Goal: Information Seeking & Learning: Find contact information

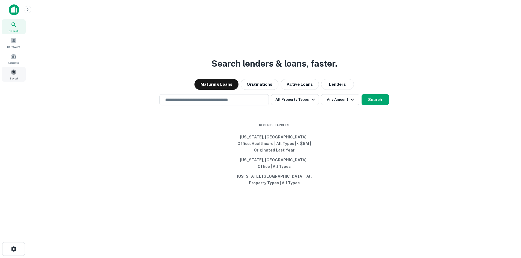
click at [17, 77] on span "Saved" at bounding box center [14, 78] width 8 height 4
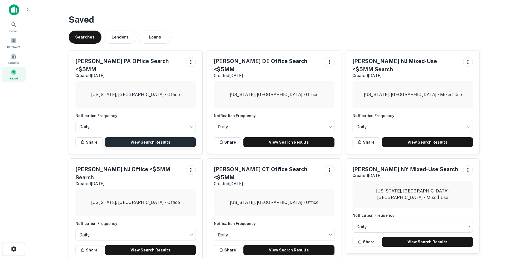
click at [148, 137] on link "View Search Results" at bounding box center [150, 142] width 91 height 10
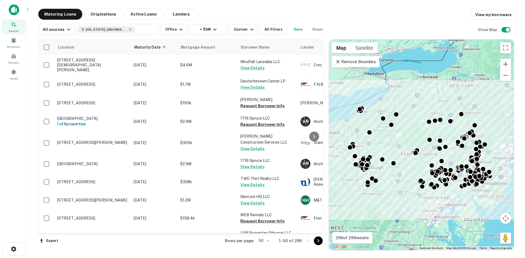
drag, startPoint x: 217, startPoint y: 47, endPoint x: 301, endPoint y: 238, distance: 208.1
click at [218, 47] on span "Mortgage Amount" at bounding box center [202, 47] width 42 height 7
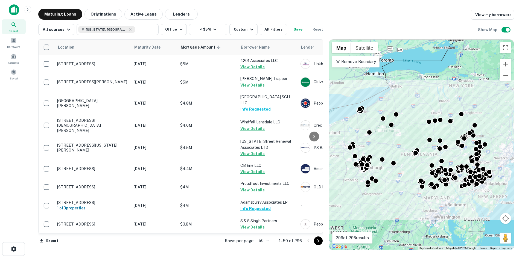
click at [319, 240] on icon "Go to next page" at bounding box center [318, 240] width 2 height 3
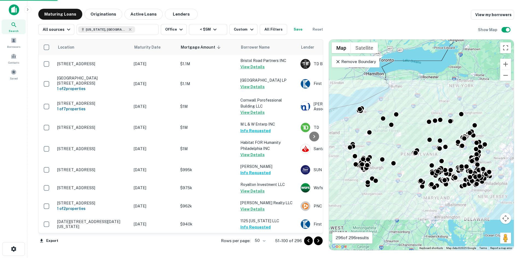
click at [317, 241] on icon "Go to next page" at bounding box center [318, 241] width 7 height 7
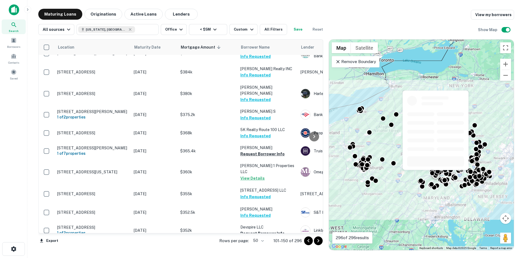
scroll to position [546, 0]
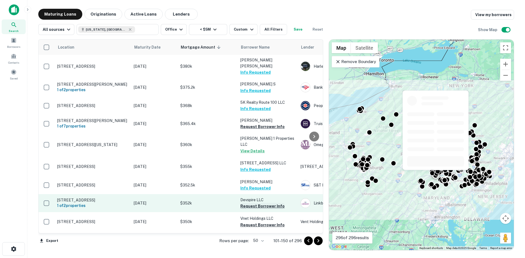
click at [265, 203] on button "Request Borrower Info" at bounding box center [262, 206] width 44 height 7
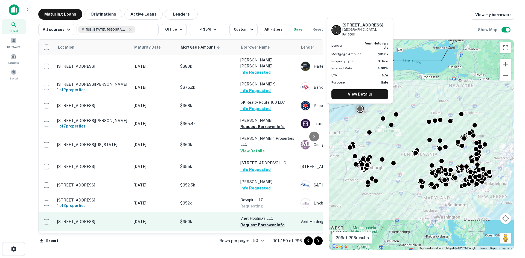
click at [263, 222] on button "Request Borrower Info" at bounding box center [262, 225] width 44 height 7
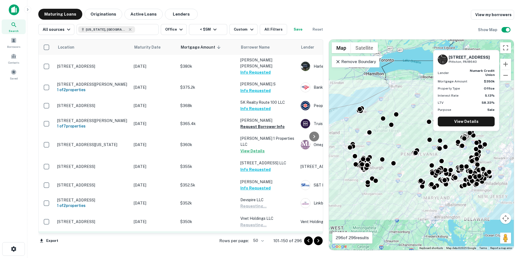
click at [260, 240] on button "Request Borrower Info" at bounding box center [262, 243] width 44 height 7
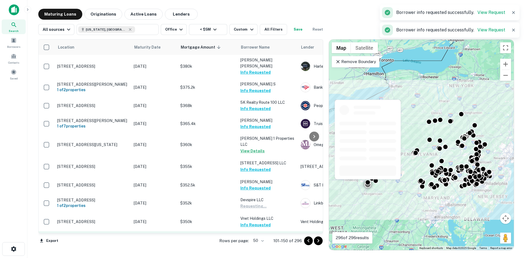
scroll to position [628, 0]
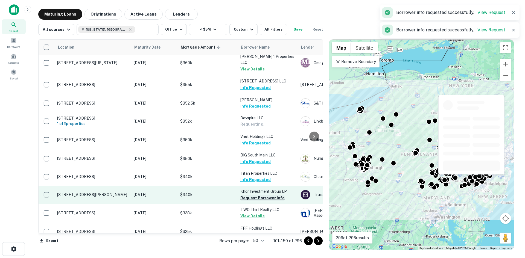
click at [266, 195] on button "Request Borrower Info" at bounding box center [262, 198] width 44 height 7
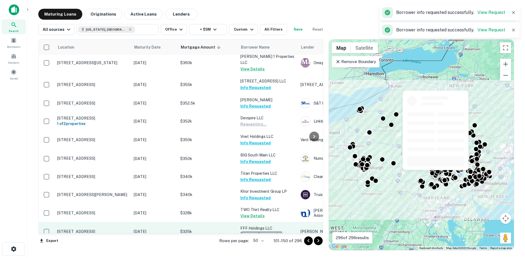
click at [260, 231] on button "Request Borrower Info" at bounding box center [262, 234] width 44 height 7
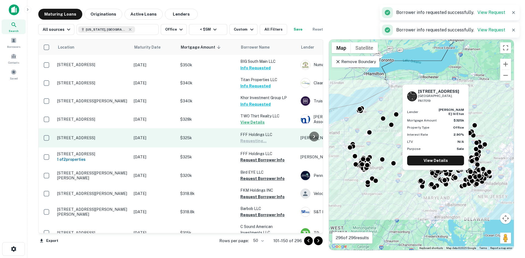
scroll to position [738, 0]
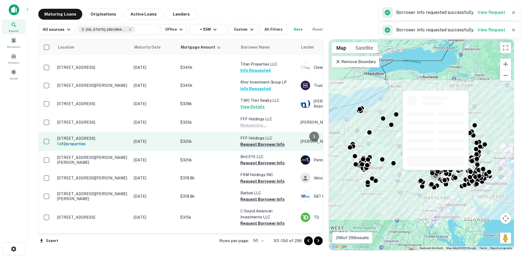
click at [262, 141] on button "Request Borrower Info" at bounding box center [262, 144] width 44 height 7
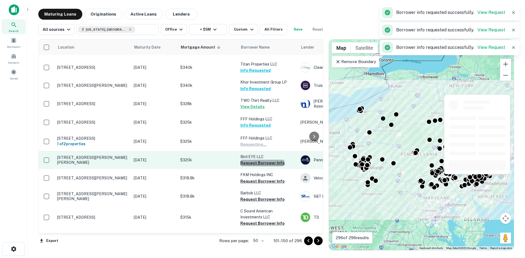
click at [262, 160] on button "Request Borrower Info" at bounding box center [262, 163] width 44 height 7
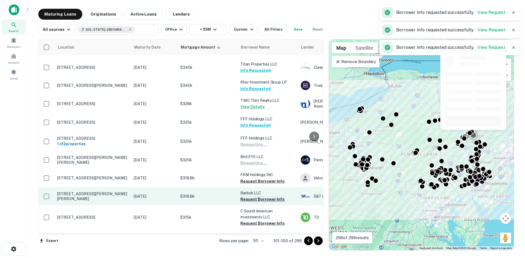
click at [262, 178] on button "Request Borrower Info" at bounding box center [262, 181] width 44 height 7
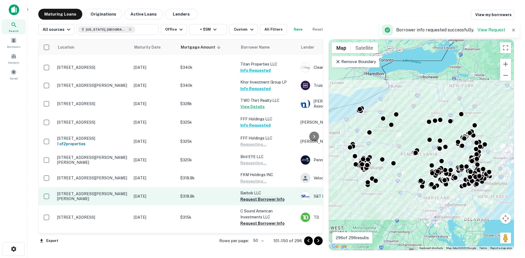
click at [259, 196] on button "Request Borrower Info" at bounding box center [262, 199] width 44 height 7
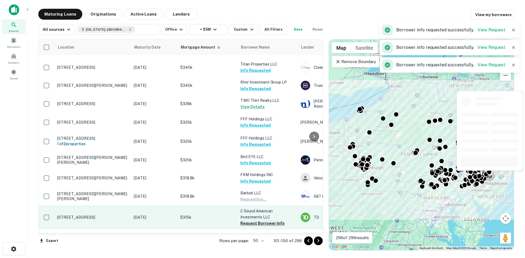
click at [259, 220] on button "Request Borrower Info" at bounding box center [262, 223] width 44 height 7
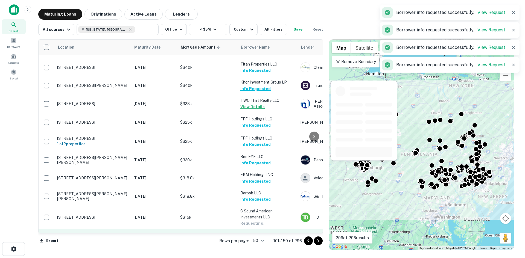
scroll to position [769, 0]
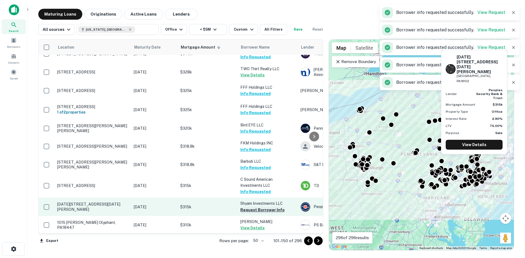
click at [261, 207] on button "Request Borrower Info" at bounding box center [262, 210] width 44 height 7
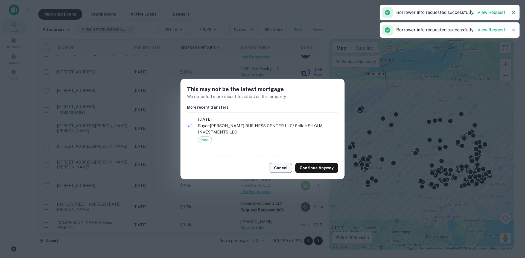
click at [280, 167] on button "Cancel" at bounding box center [280, 168] width 22 height 10
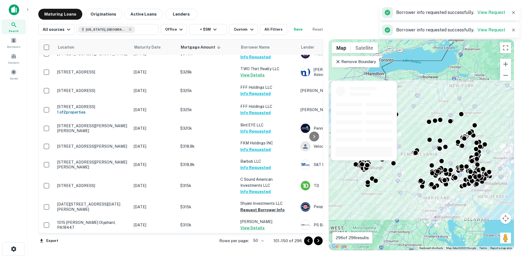
click at [257, 243] on button "Request Borrower Info" at bounding box center [262, 246] width 44 height 7
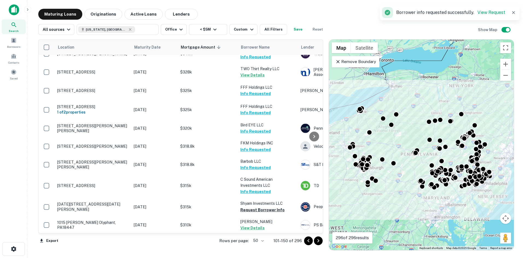
click at [317, 240] on icon "Go to next page" at bounding box center [318, 241] width 7 height 7
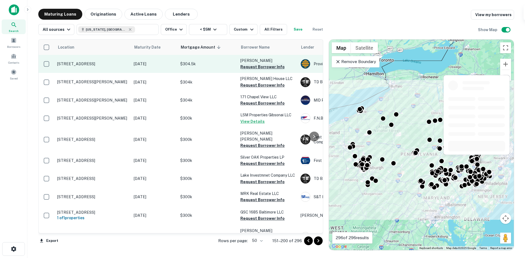
click at [262, 67] on button "Request Borrower Info" at bounding box center [262, 67] width 44 height 7
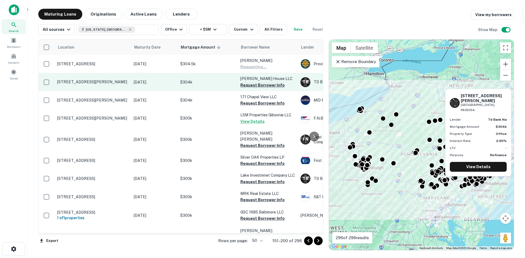
click at [268, 84] on button "Request Borrower Info" at bounding box center [262, 85] width 44 height 7
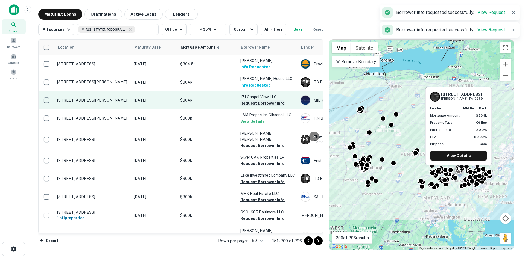
click at [269, 102] on button "Request Borrower Info" at bounding box center [262, 103] width 44 height 7
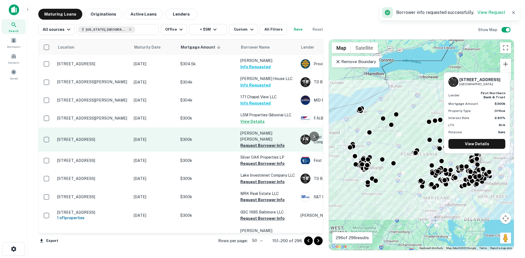
click at [263, 142] on button "Request Borrower Info" at bounding box center [262, 145] width 44 height 7
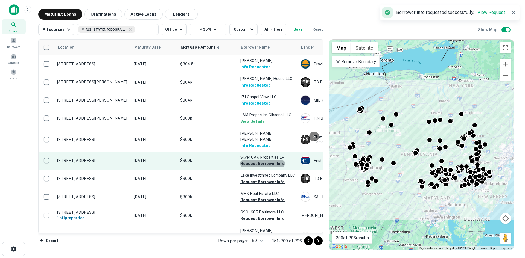
click at [265, 160] on button "Request Borrower Info" at bounding box center [262, 163] width 44 height 7
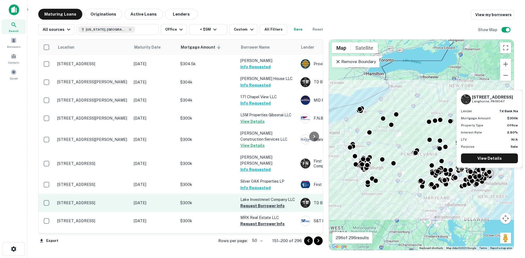
click at [270, 203] on button "Request Borrower Info" at bounding box center [262, 206] width 44 height 7
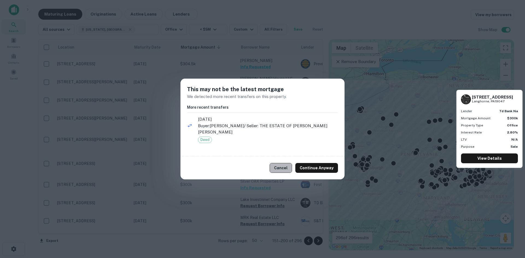
click at [283, 164] on button "Cancel" at bounding box center [280, 168] width 22 height 10
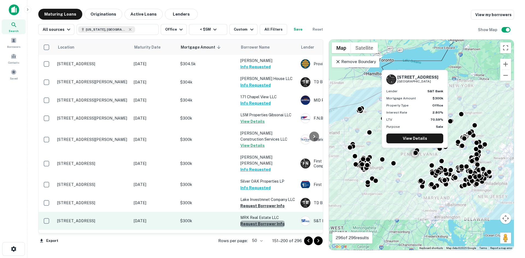
click at [262, 221] on button "Request Borrower Info" at bounding box center [262, 224] width 44 height 7
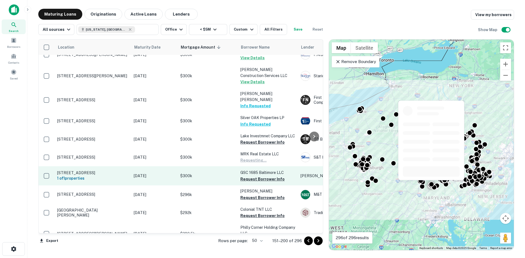
scroll to position [109, 0]
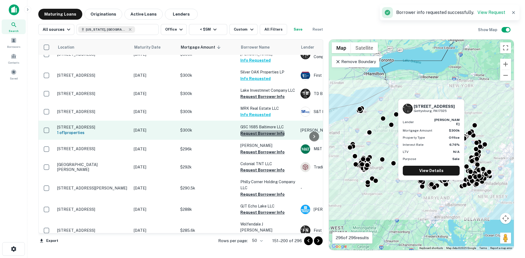
click at [264, 130] on button "Request Borrower Info" at bounding box center [262, 133] width 44 height 7
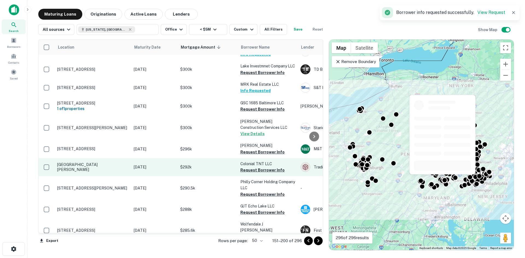
click at [287, 161] on p "Colonial TNT LLC" at bounding box center [267, 164] width 55 height 6
click at [257, 167] on button "Request Borrower Info" at bounding box center [262, 170] width 44 height 7
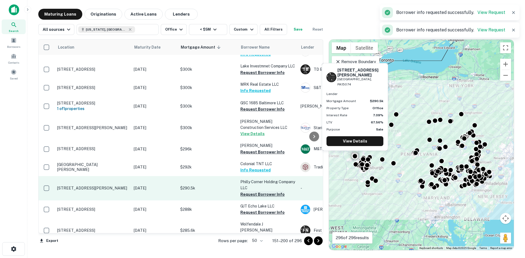
click at [260, 192] on button "Request Borrower Info" at bounding box center [262, 194] width 44 height 7
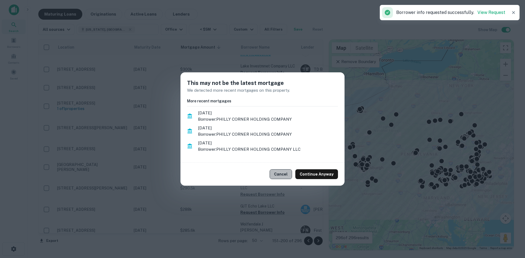
click at [287, 174] on button "Cancel" at bounding box center [280, 174] width 22 height 10
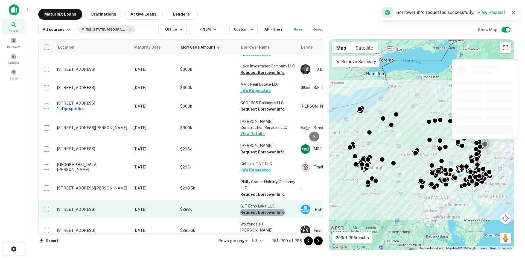
click at [264, 209] on button "Request Borrower Info" at bounding box center [262, 212] width 44 height 7
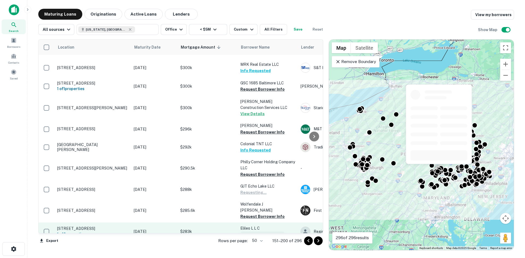
scroll to position [191, 0]
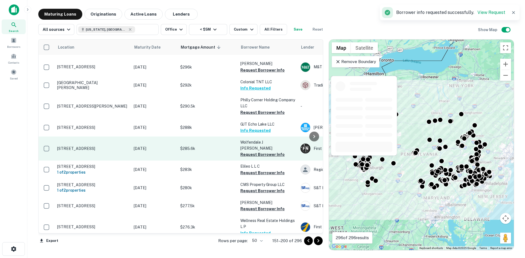
click at [264, 151] on button "Request Borrower Info" at bounding box center [262, 154] width 44 height 7
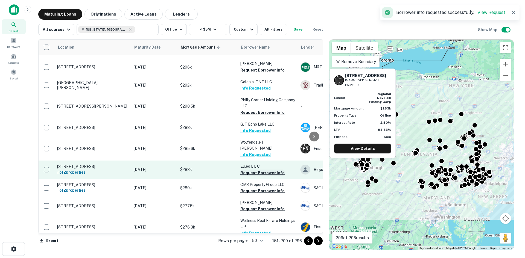
click at [261, 170] on button "Request Borrower Info" at bounding box center [262, 173] width 44 height 7
